Goal: Task Accomplishment & Management: Use online tool/utility

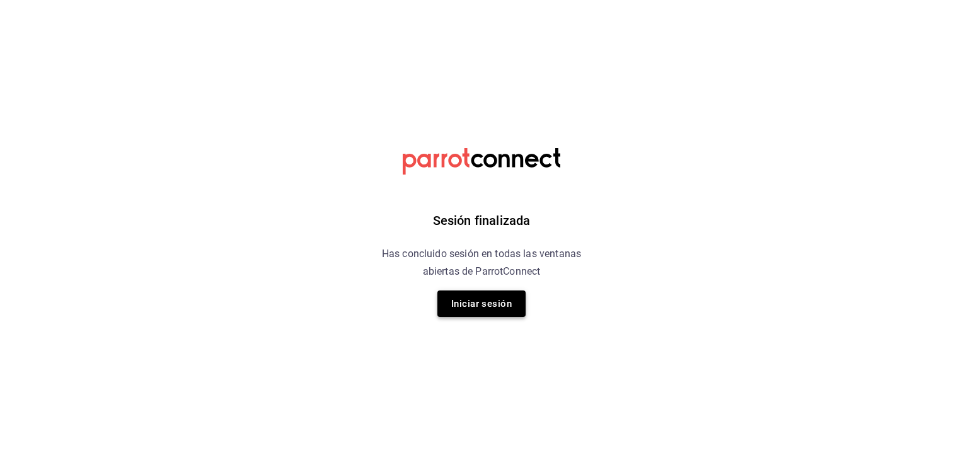
click at [481, 308] on button "Iniciar sesión" at bounding box center [482, 304] width 88 height 26
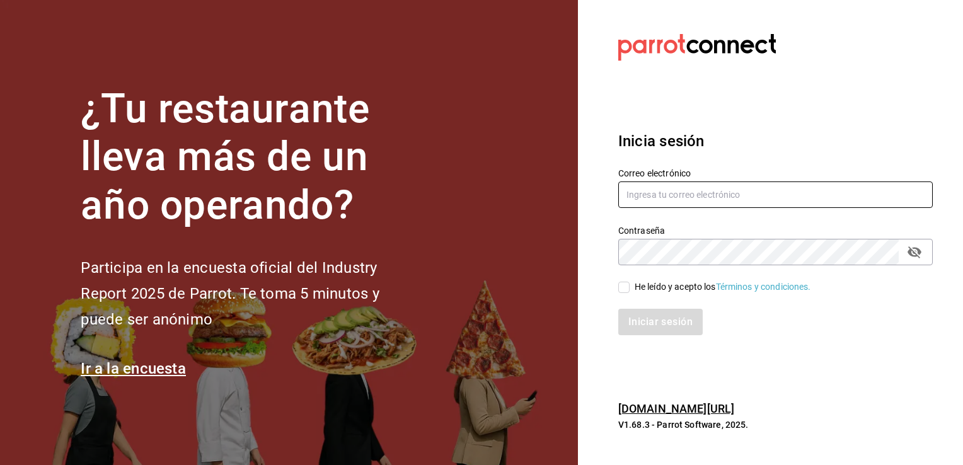
click at [711, 193] on input "text" at bounding box center [775, 195] width 315 height 26
type input "abel090289@gmail.com"
click at [627, 287] on input "He leído y acepto los Términos y condiciones." at bounding box center [623, 287] width 11 height 11
checkbox input "true"
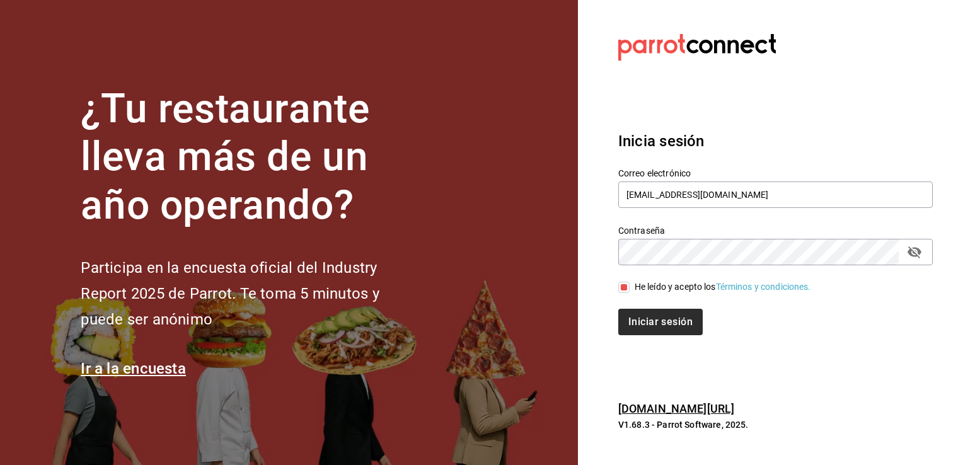
drag, startPoint x: 639, startPoint y: 308, endPoint x: 642, endPoint y: 316, distance: 9.2
click at [642, 316] on div "Iniciar sesión" at bounding box center [768, 315] width 330 height 42
click at [642, 316] on button "Iniciar sesión" at bounding box center [661, 322] width 86 height 26
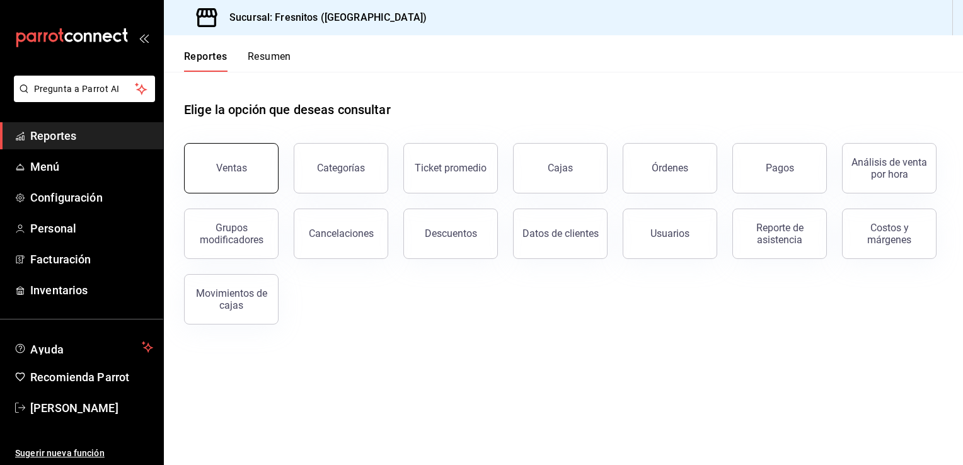
click at [227, 185] on button "Ventas" at bounding box center [231, 168] width 95 height 50
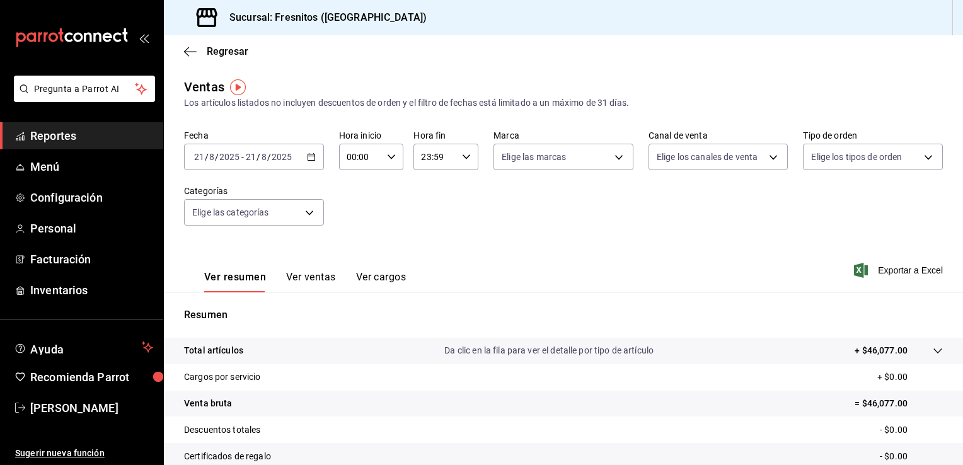
click at [310, 159] on icon "button" at bounding box center [311, 157] width 9 height 9
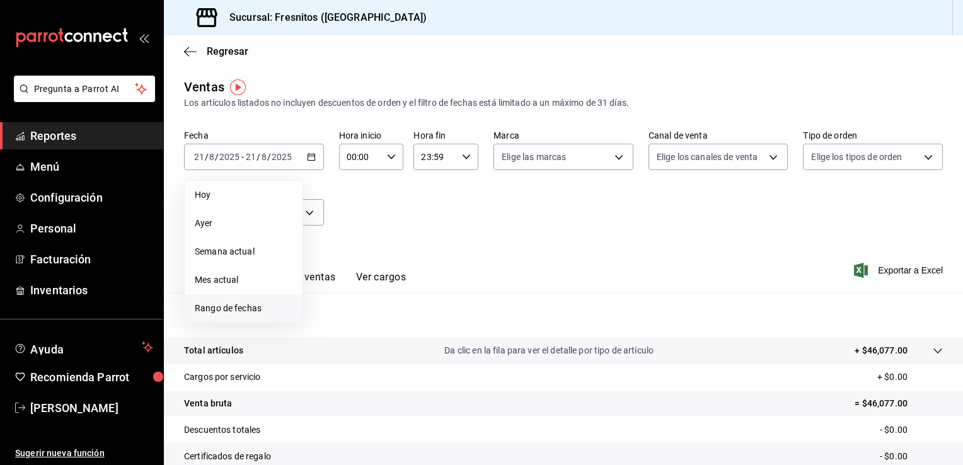
click at [242, 309] on span "Rango de fechas" at bounding box center [244, 308] width 98 height 13
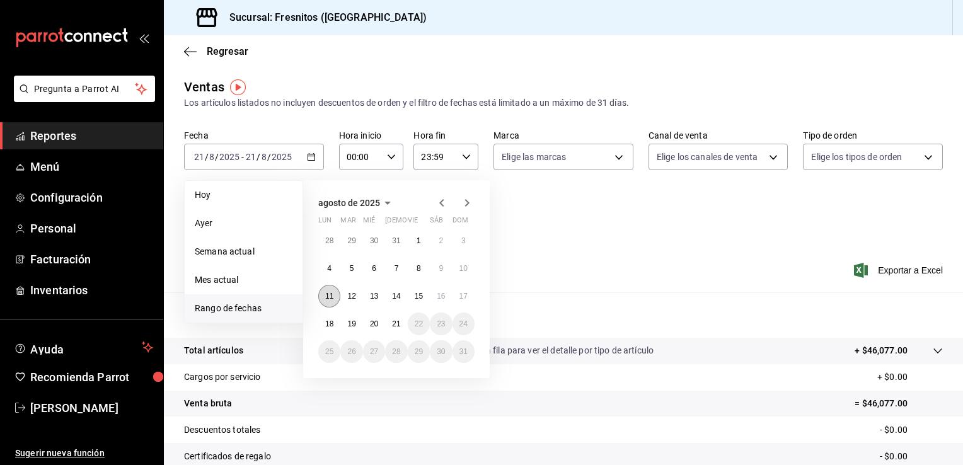
click at [330, 295] on abbr "11" at bounding box center [329, 296] width 8 height 9
click at [464, 296] on abbr "17" at bounding box center [464, 296] width 8 height 9
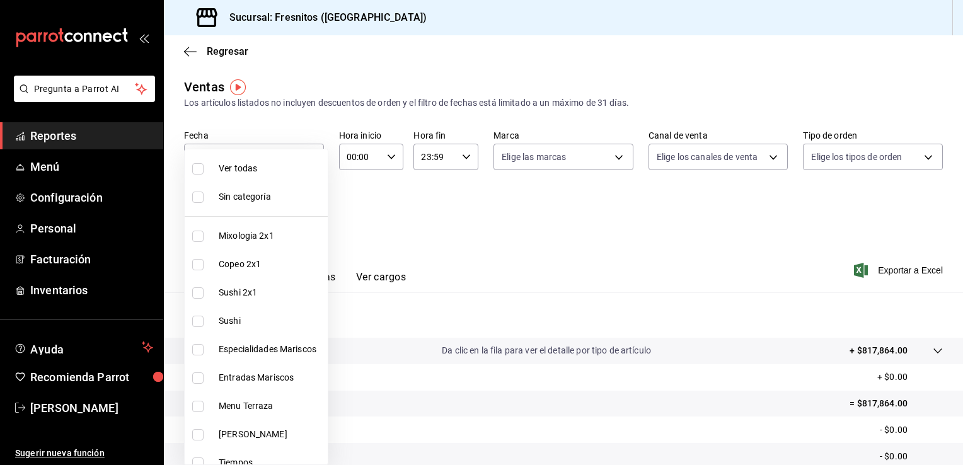
click at [309, 214] on body "Pregunta a Parrot AI Reportes Menú Configuración Personal Facturación Inventari…" at bounding box center [481, 232] width 963 height 465
click at [194, 233] on input "checkbox" at bounding box center [197, 236] width 11 height 11
checkbox input "true"
type input "7d100b0d-2c83-4aba-9ad4-2314331440d9"
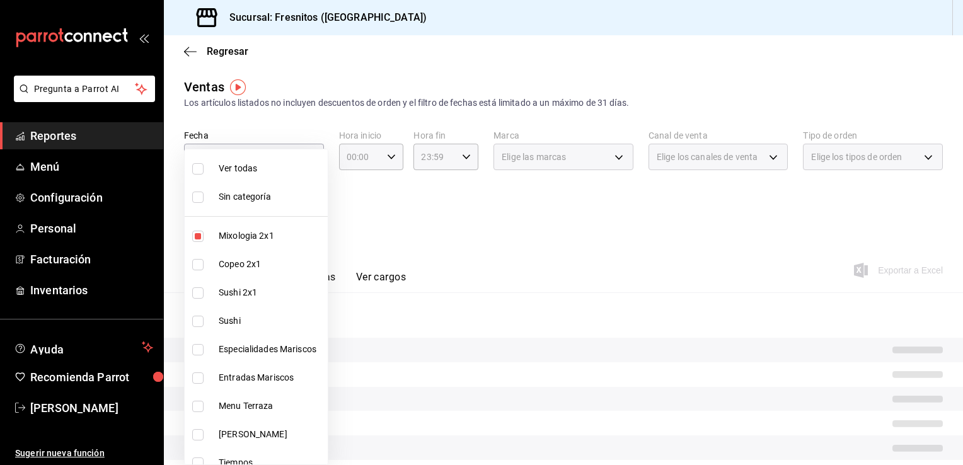
click at [198, 269] on input "checkbox" at bounding box center [197, 264] width 11 height 11
checkbox input "true"
type input "7d100b0d-2c83-4aba-9ad4-2314331440d9,aa9f6460-d446-4816-9026-2ee33e945084"
click at [195, 291] on input "checkbox" at bounding box center [197, 292] width 11 height 11
checkbox input "true"
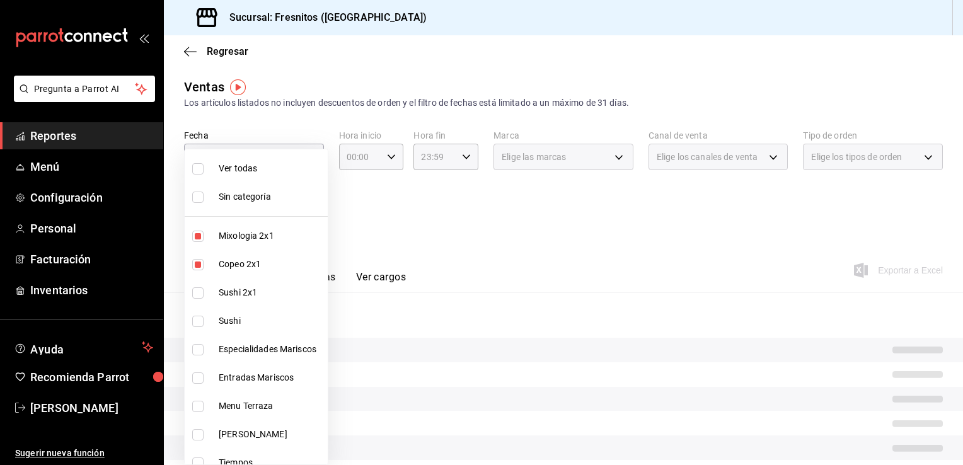
type input "7d100b0d-2c83-4aba-9ad4-2314331440d9,aa9f6460-d446-4816-9026-2ee33e945084,dcc95…"
click at [197, 319] on input "checkbox" at bounding box center [197, 321] width 11 height 11
checkbox input "true"
type input "7d100b0d-2c83-4aba-9ad4-2314331440d9,aa9f6460-d446-4816-9026-2ee33e945084,dcc95…"
click at [197, 350] on input "checkbox" at bounding box center [197, 349] width 11 height 11
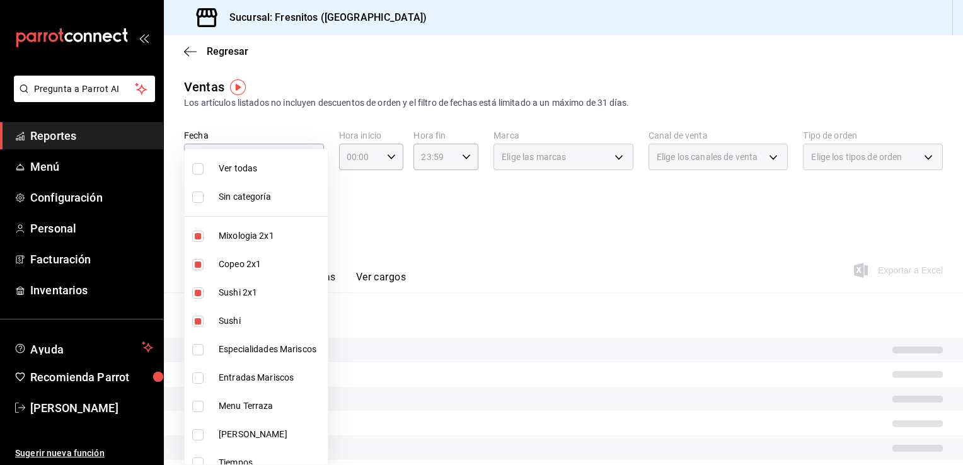
checkbox input "true"
type input "7d100b0d-2c83-4aba-9ad4-2314331440d9,aa9f6460-d446-4816-9026-2ee33e945084,dcc95…"
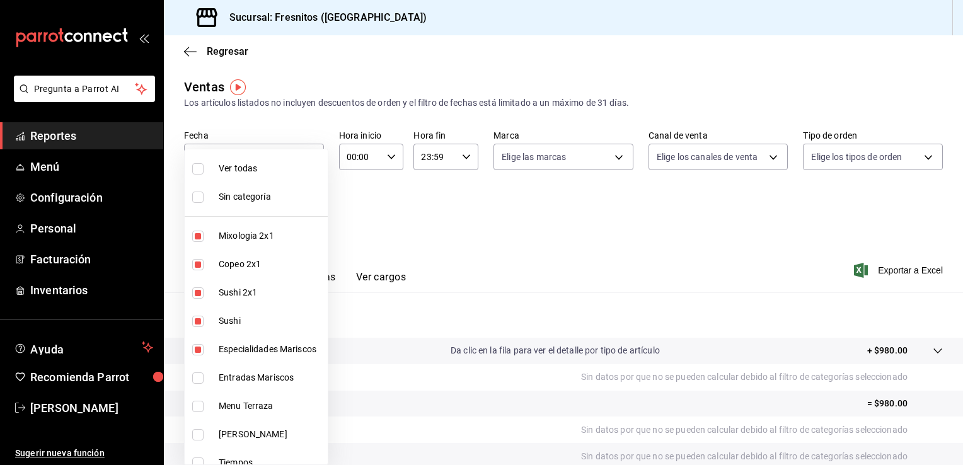
click at [195, 382] on input "checkbox" at bounding box center [197, 378] width 11 height 11
checkbox input "true"
type input "7d100b0d-2c83-4aba-9ad4-2314331440d9,aa9f6460-d446-4816-9026-2ee33e945084,dcc95…"
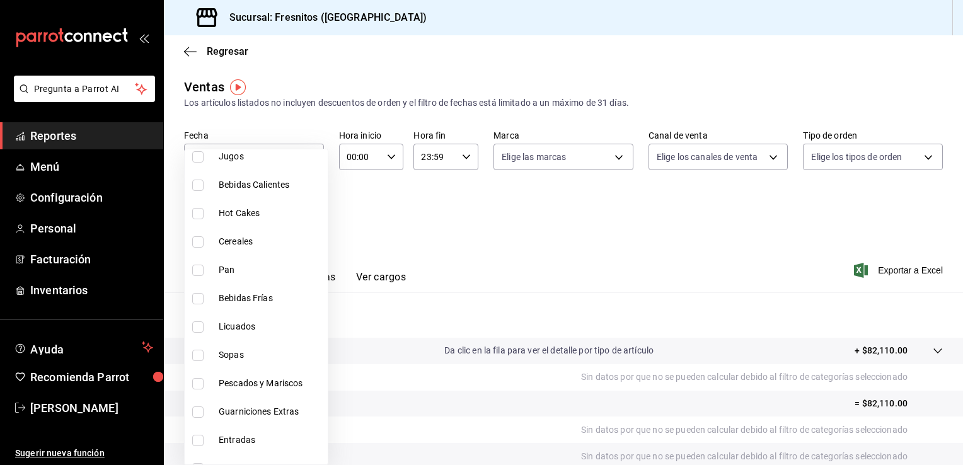
scroll to position [1175, 0]
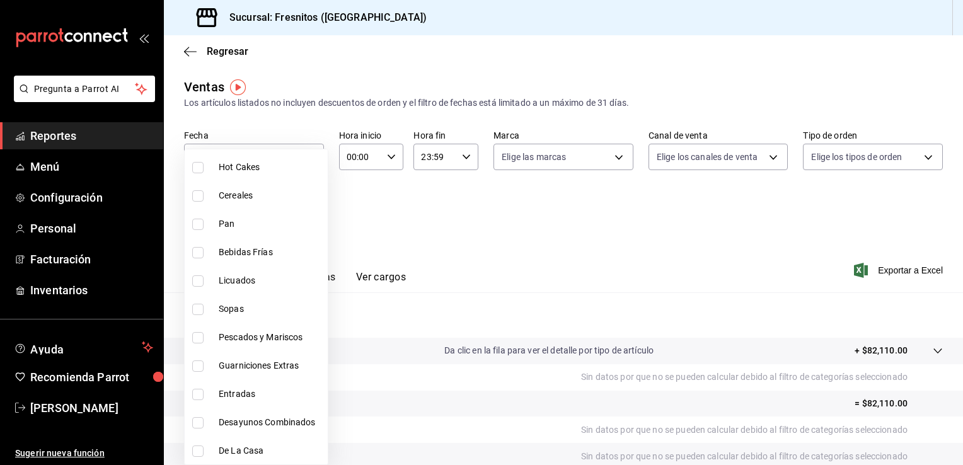
click at [425, 222] on div at bounding box center [481, 232] width 963 height 465
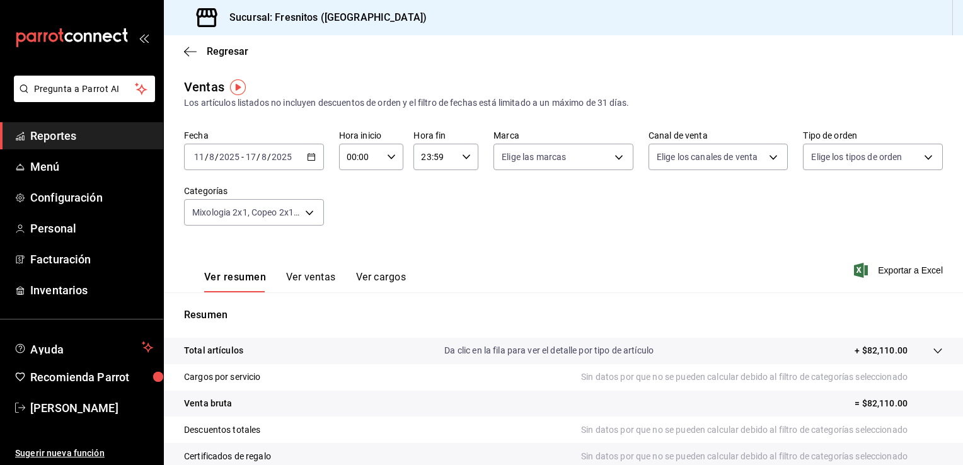
click at [310, 281] on button "Ver ventas" at bounding box center [311, 281] width 50 height 21
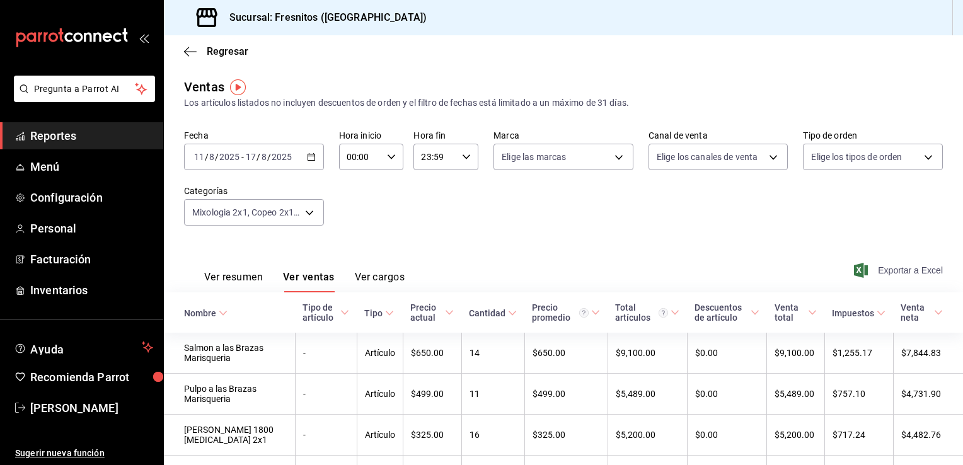
click at [901, 269] on span "Exportar a Excel" at bounding box center [900, 270] width 86 height 15
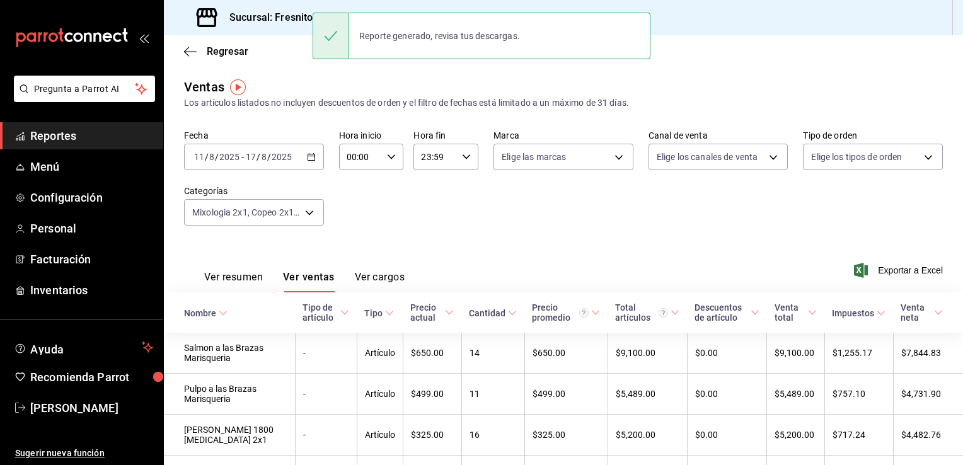
click at [613, 234] on div "Fecha [DATE] [DATE] - [DATE] [DATE] Hora inicio 00:00 Hora inicio Hora fin 23:5…" at bounding box center [563, 185] width 759 height 111
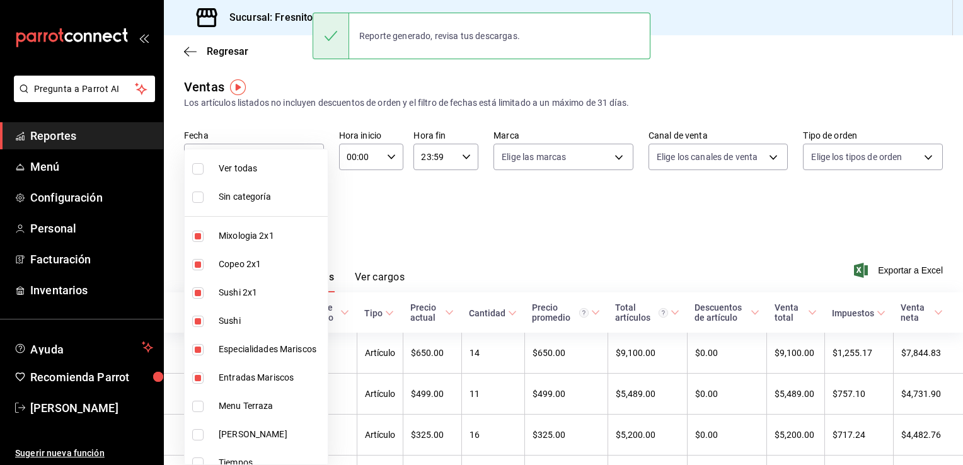
click at [318, 216] on body "Pregunta a Parrot AI Reportes Menú Configuración Personal Facturación Inventari…" at bounding box center [481, 232] width 963 height 465
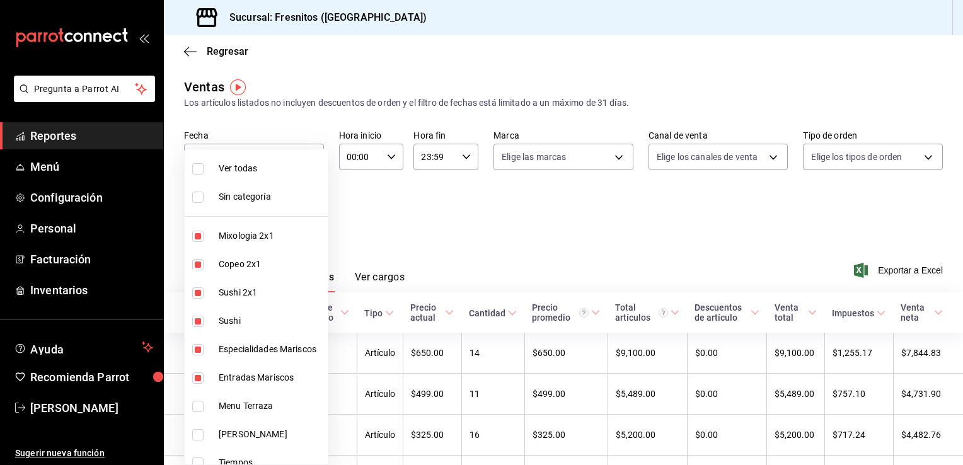
click at [466, 250] on div at bounding box center [481, 232] width 963 height 465
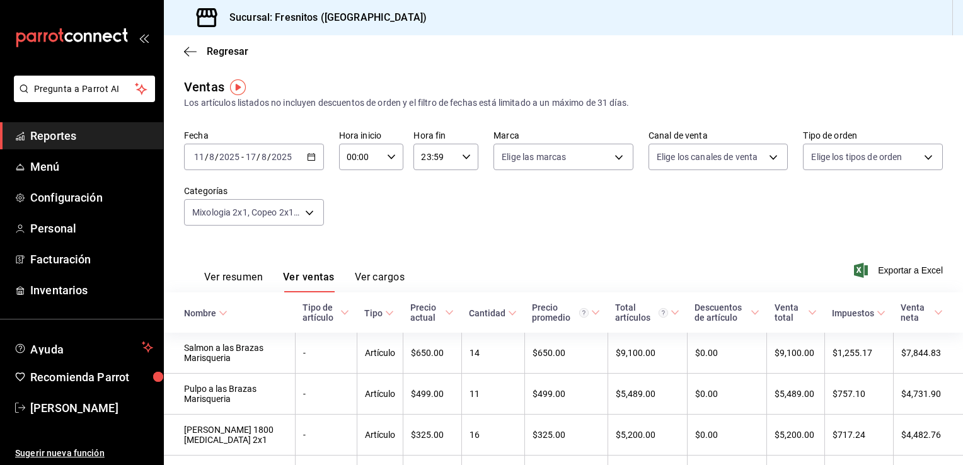
click at [312, 161] on icon "button" at bounding box center [311, 157] width 9 height 9
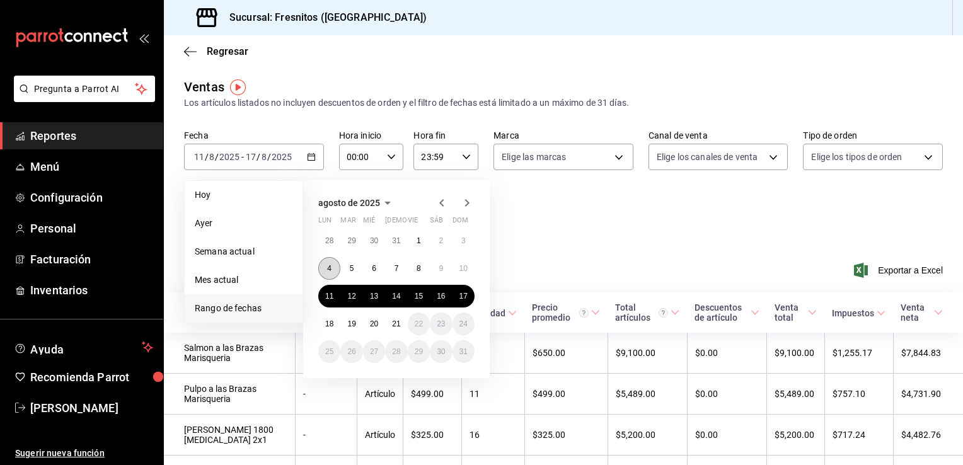
click at [323, 269] on button "4" at bounding box center [329, 268] width 22 height 23
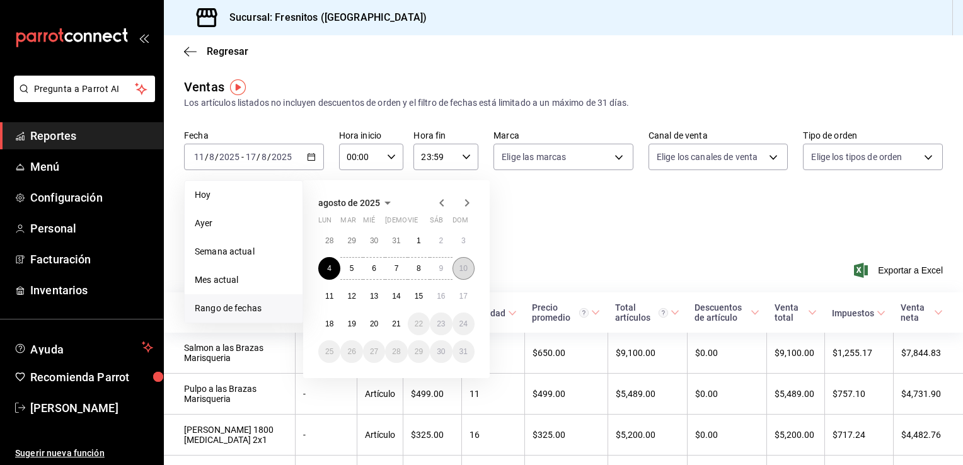
click at [471, 272] on button "10" at bounding box center [464, 268] width 22 height 23
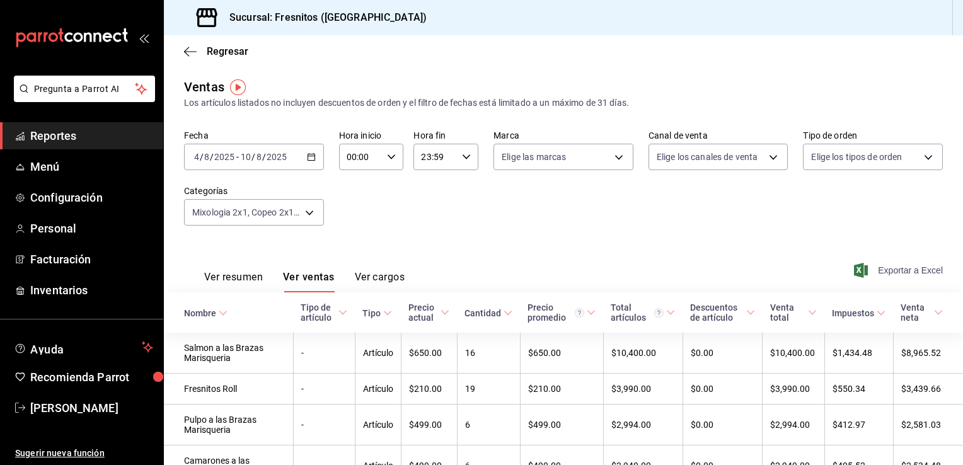
click at [891, 274] on span "Exportar a Excel" at bounding box center [900, 270] width 86 height 15
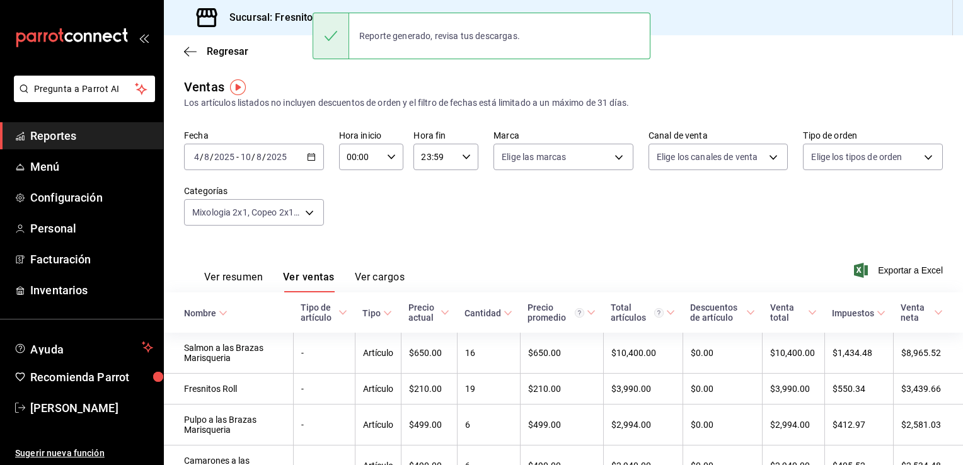
click at [311, 153] on icon "button" at bounding box center [311, 157] width 9 height 9
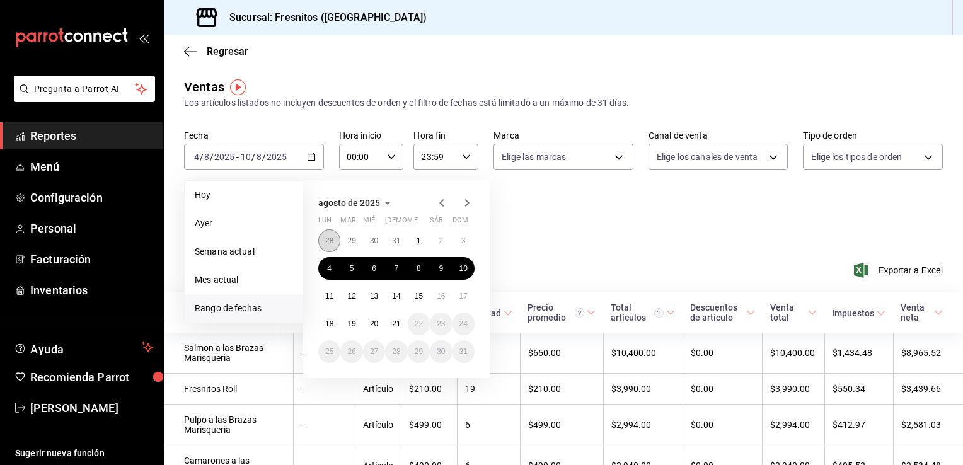
click at [329, 241] on abbr "28" at bounding box center [329, 240] width 8 height 9
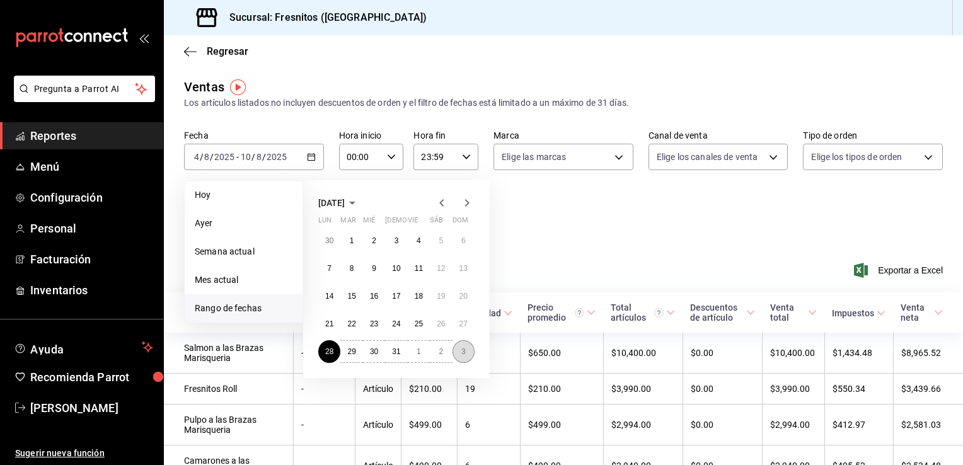
click at [464, 356] on button "3" at bounding box center [464, 351] width 22 height 23
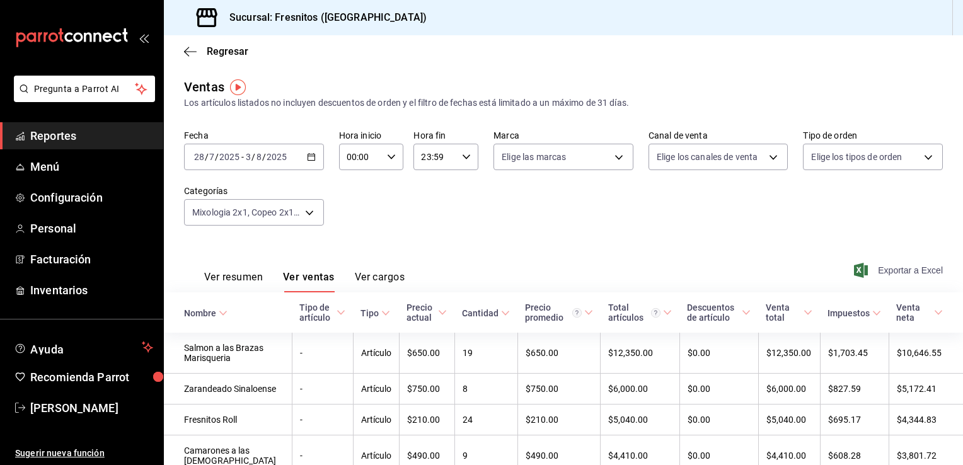
click at [898, 265] on span "Exportar a Excel" at bounding box center [900, 270] width 86 height 15
click at [898, 265] on div "Exportando a excel..." at bounding box center [892, 270] width 102 height 11
